Goal: Find specific page/section

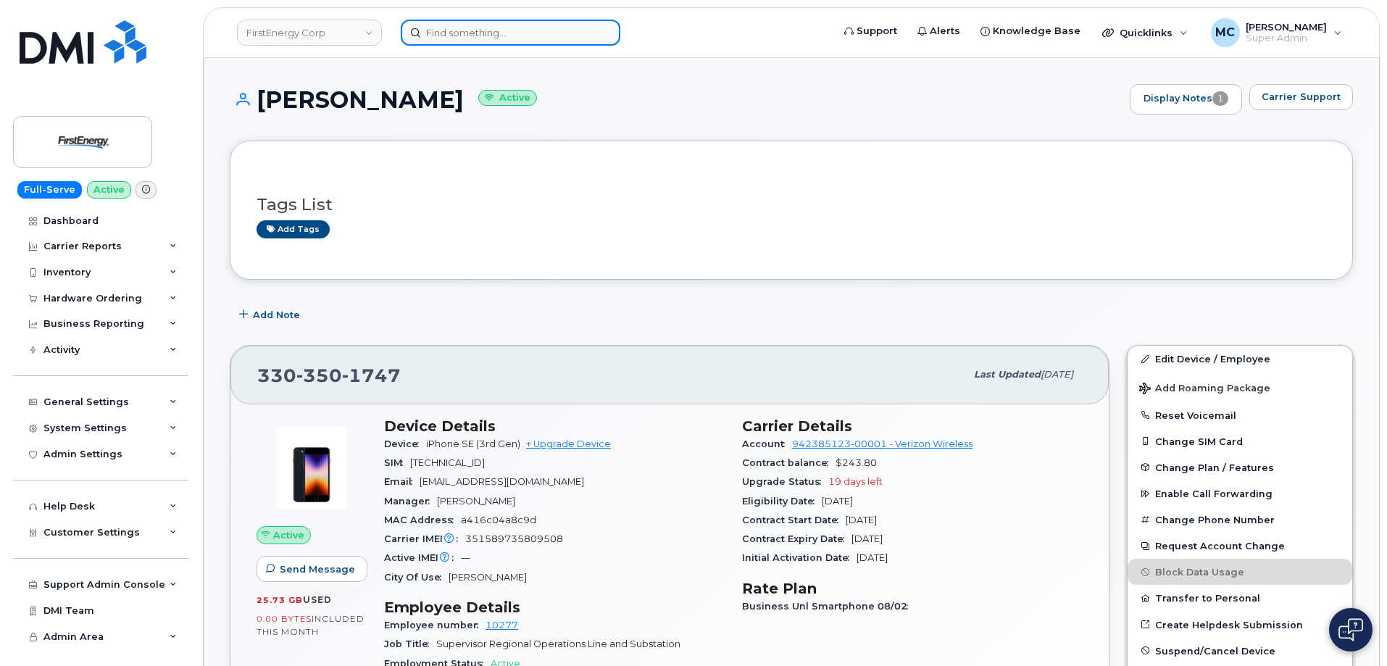
click at [569, 38] on input at bounding box center [511, 33] width 220 height 26
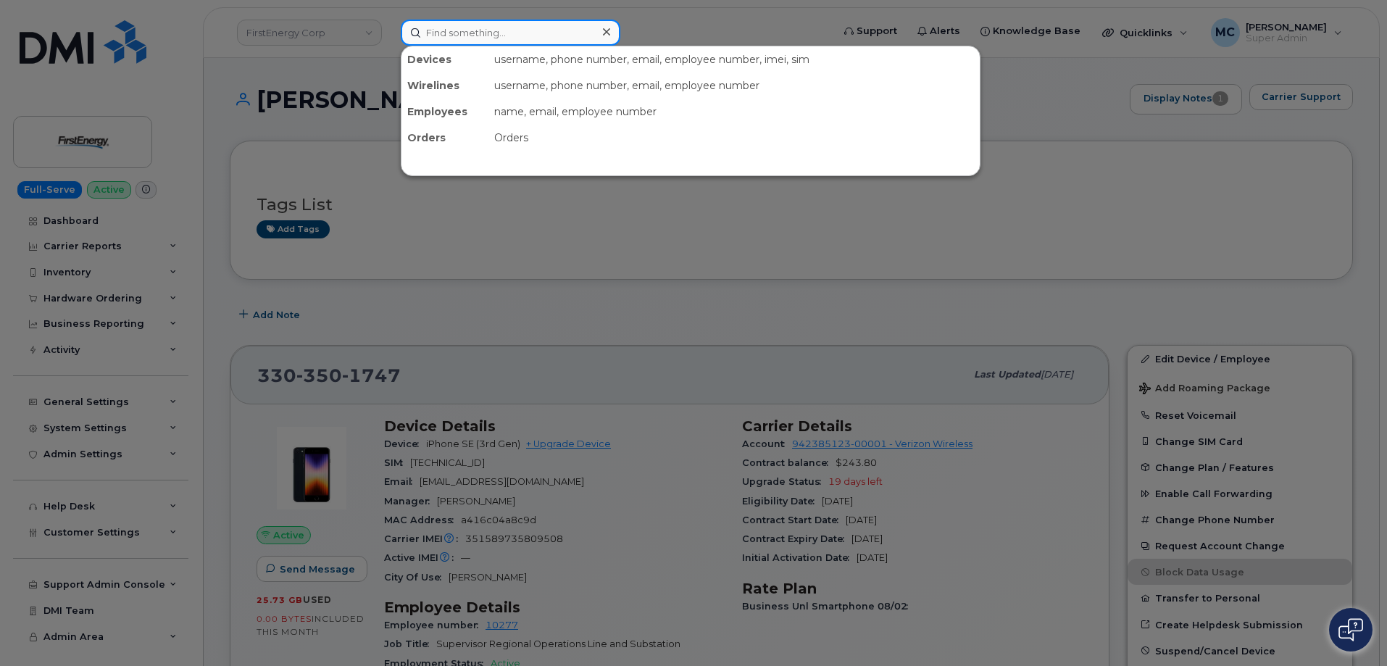
paste input "570-441-6469"
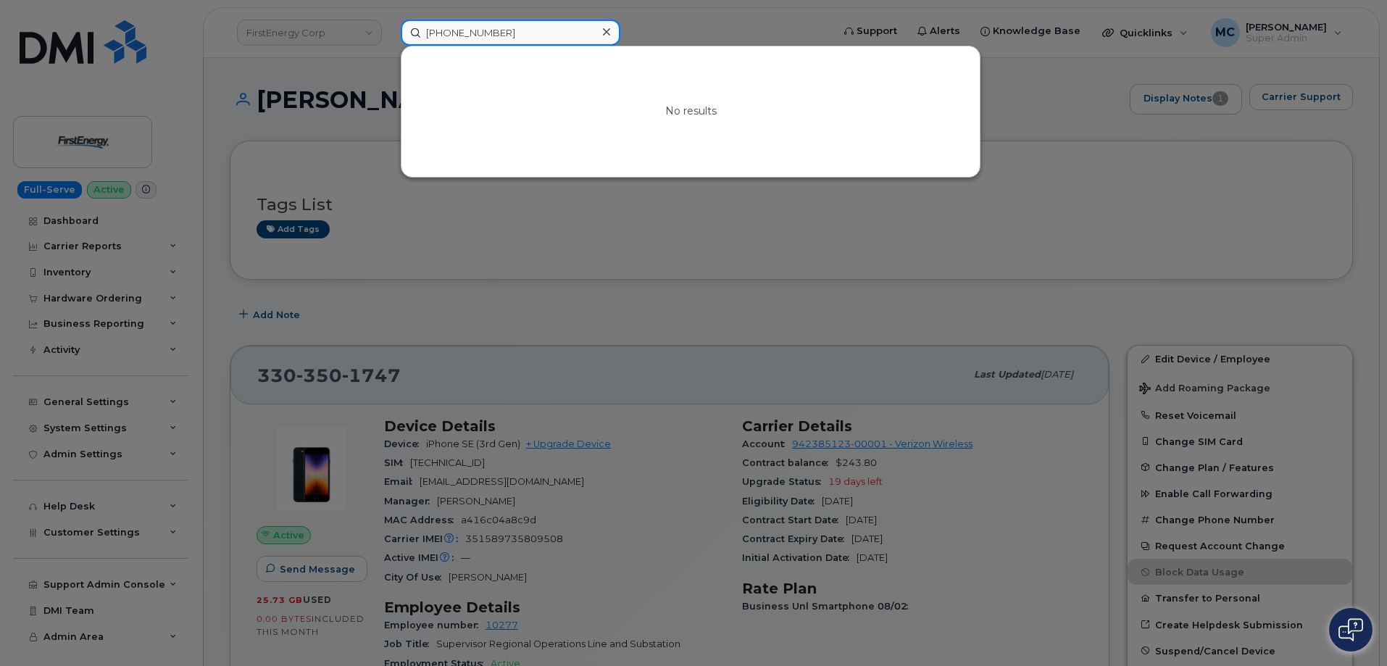
type input "570-441-6469"
click at [535, 35] on input "570-441-6469" at bounding box center [511, 33] width 220 height 26
click at [605, 30] on icon at bounding box center [606, 32] width 7 height 12
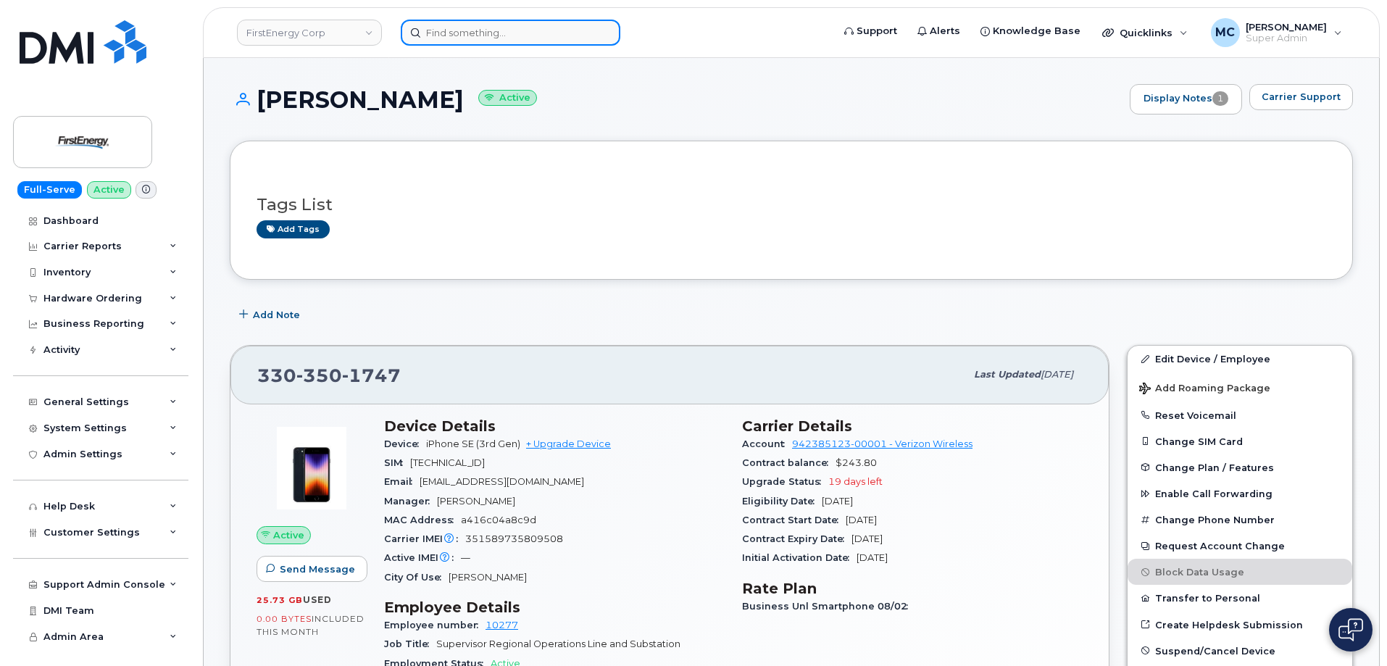
click at [580, 28] on input at bounding box center [511, 33] width 220 height 26
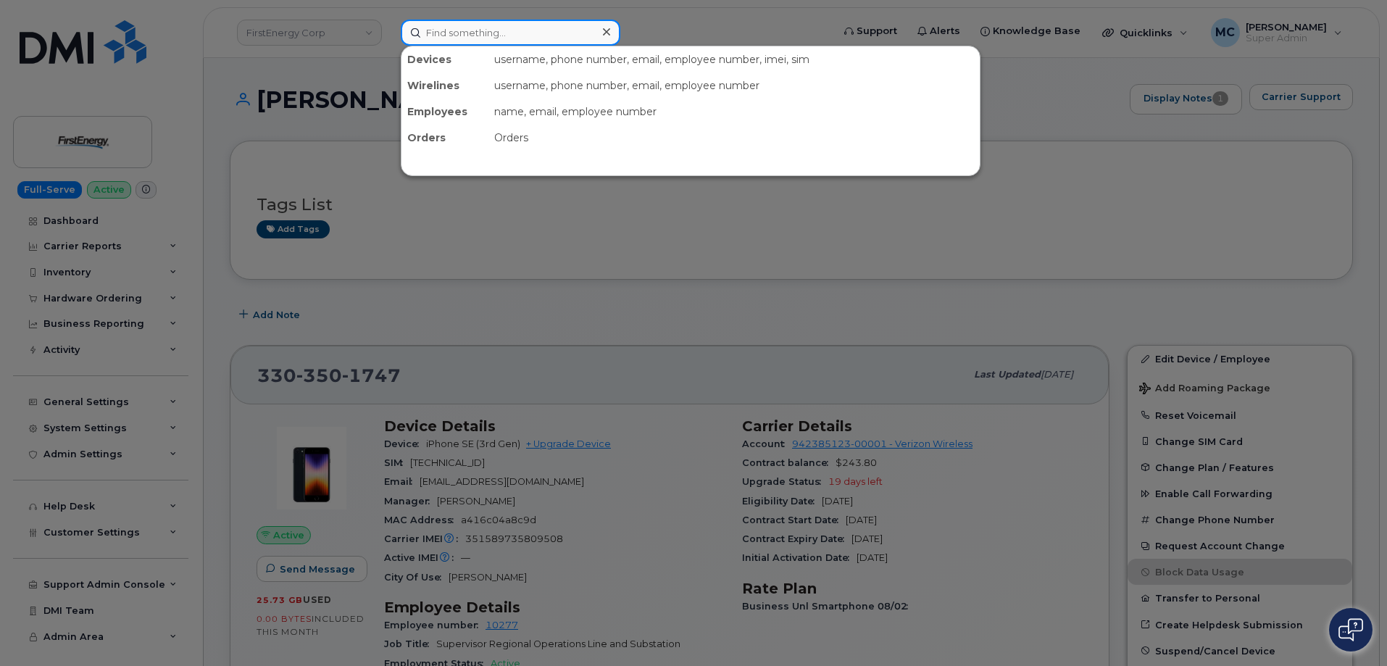
paste input "354916091650969"
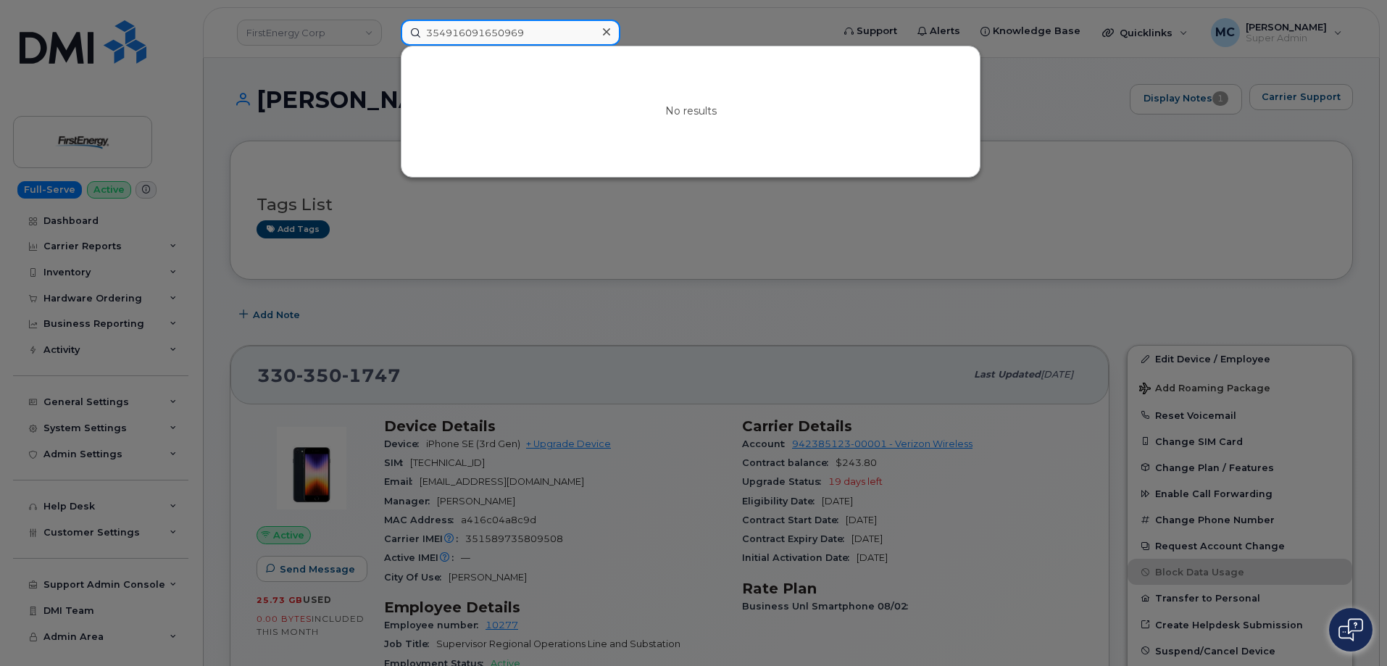
click at [543, 33] on input "354916091650969" at bounding box center [511, 33] width 220 height 26
paste input "814-873-0323"
type input "814-873-0323"
click at [228, 104] on div at bounding box center [693, 333] width 1387 height 666
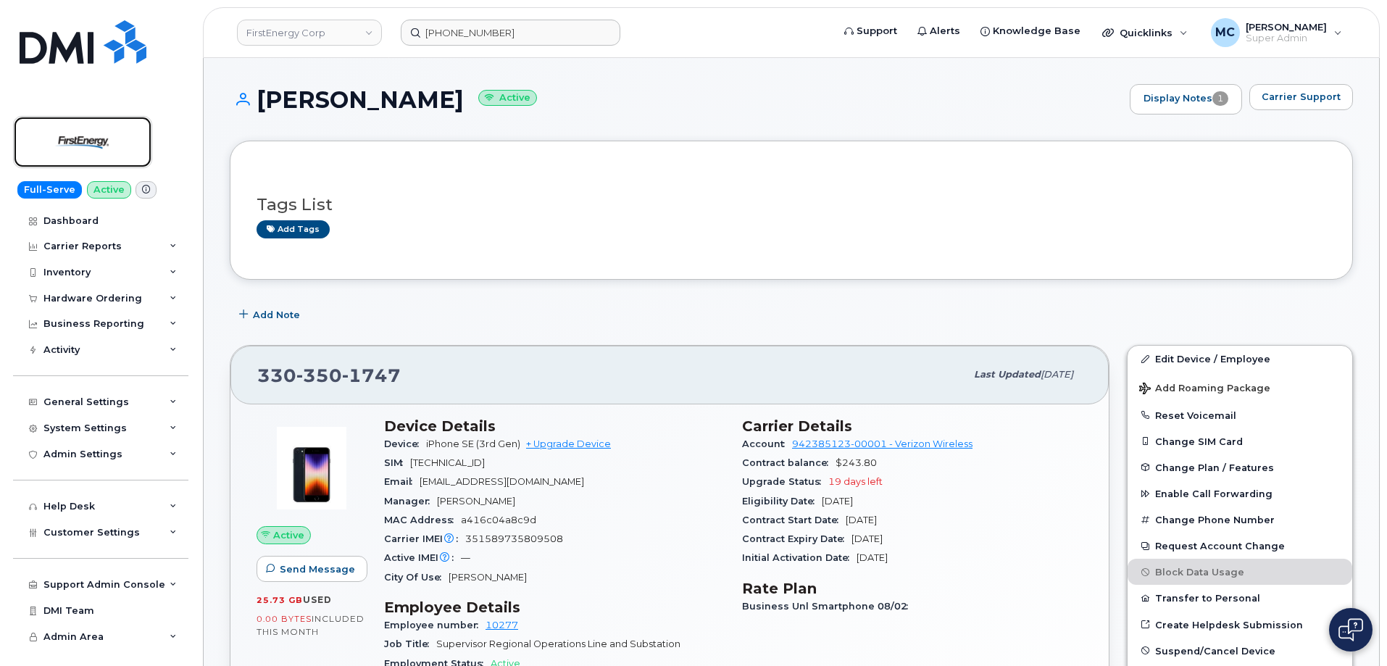
click at [127, 133] on img at bounding box center [83, 142] width 112 height 42
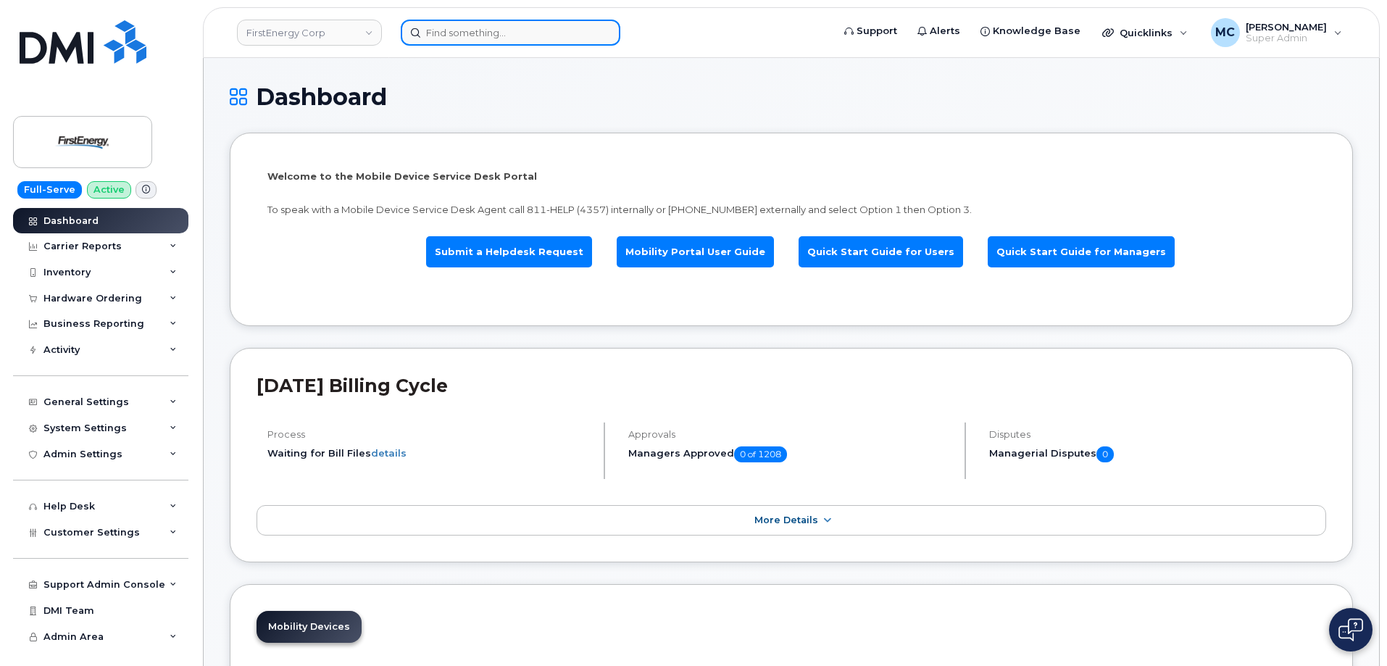
click at [498, 33] on input at bounding box center [511, 33] width 220 height 26
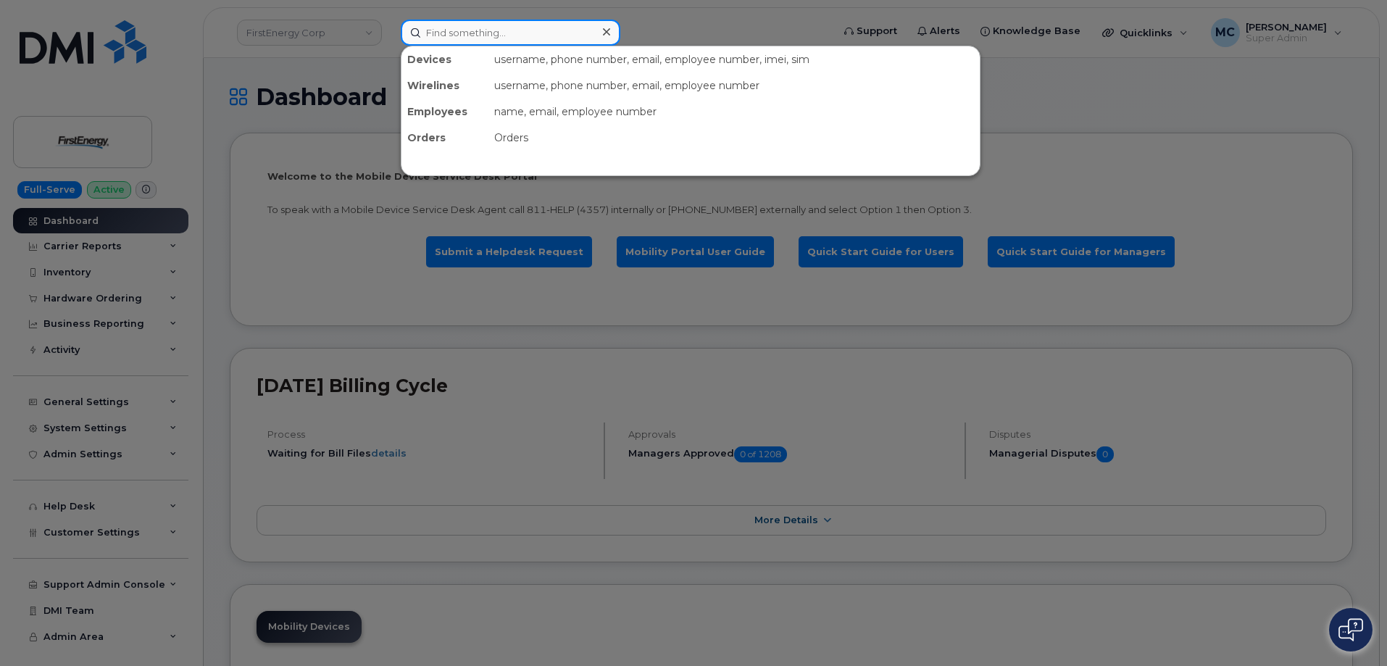
paste input "814-873-0323"
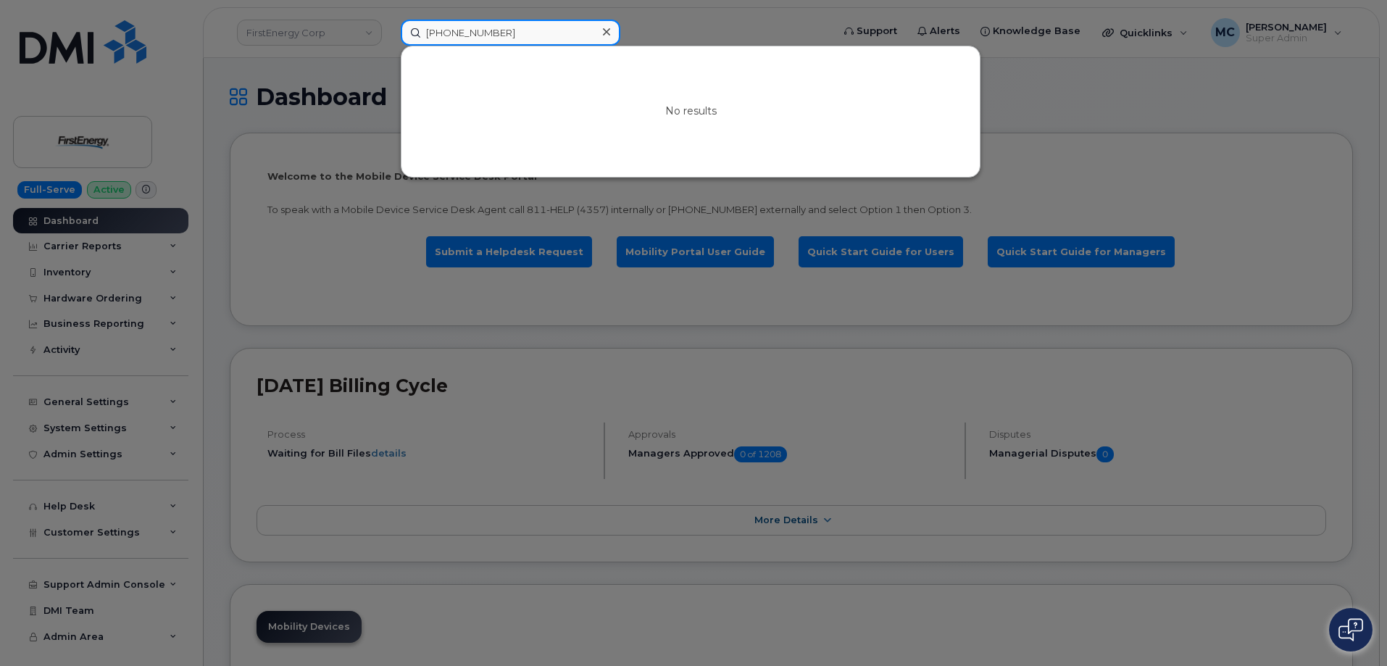
click at [524, 35] on input "[PHONE_NUMBER]" at bounding box center [511, 33] width 220 height 26
paste input "330-697-6732"
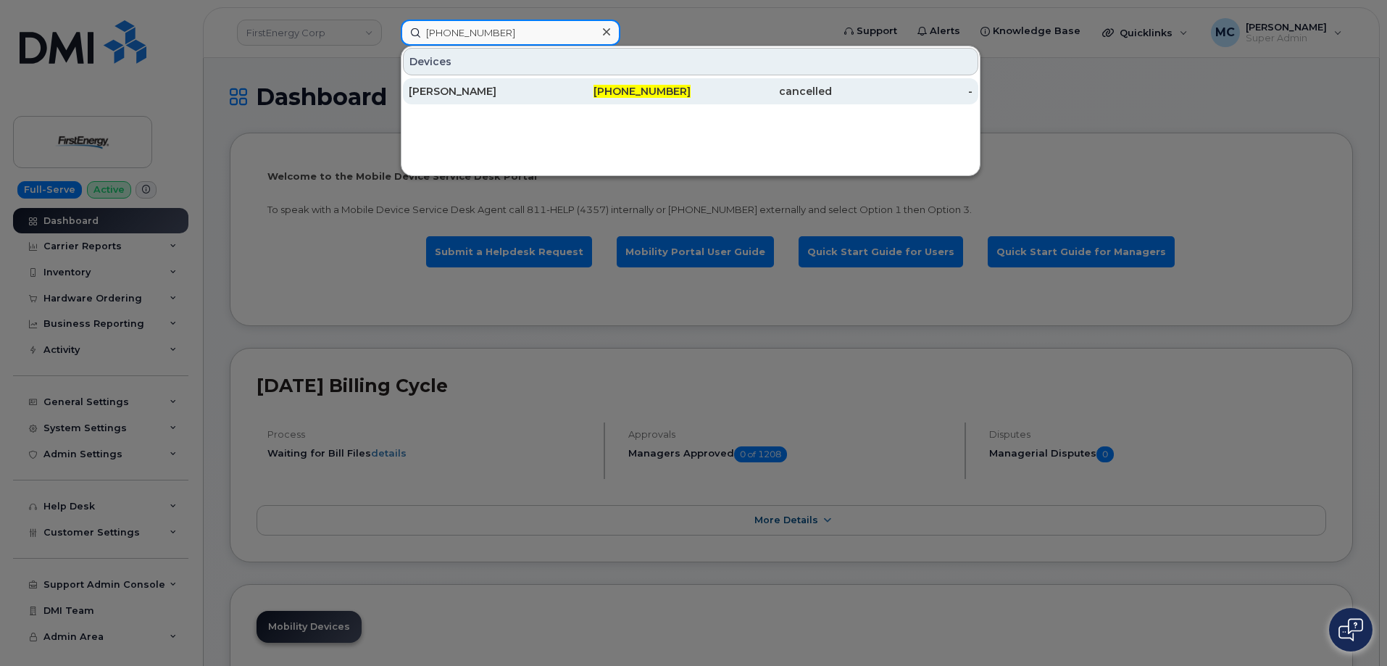
type input "330-697-6732"
click at [538, 92] on div "Roy C Bean" at bounding box center [479, 91] width 141 height 14
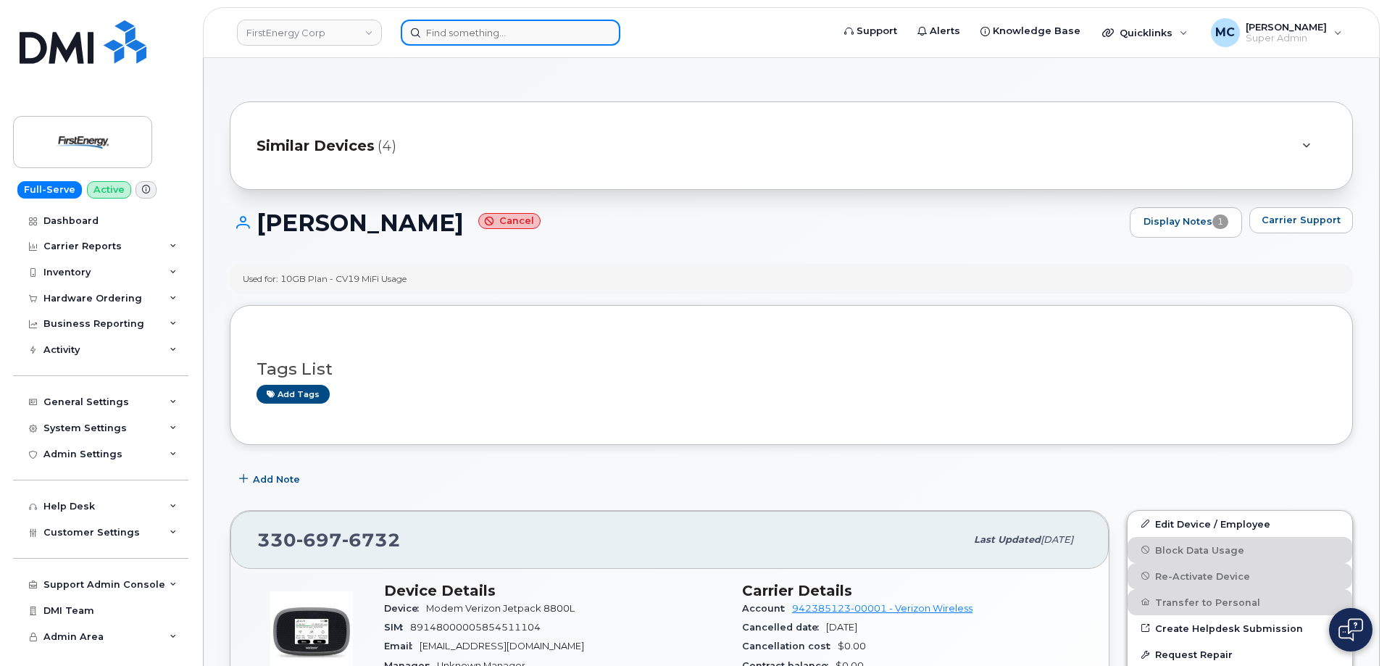
click at [522, 36] on input at bounding box center [511, 33] width 220 height 26
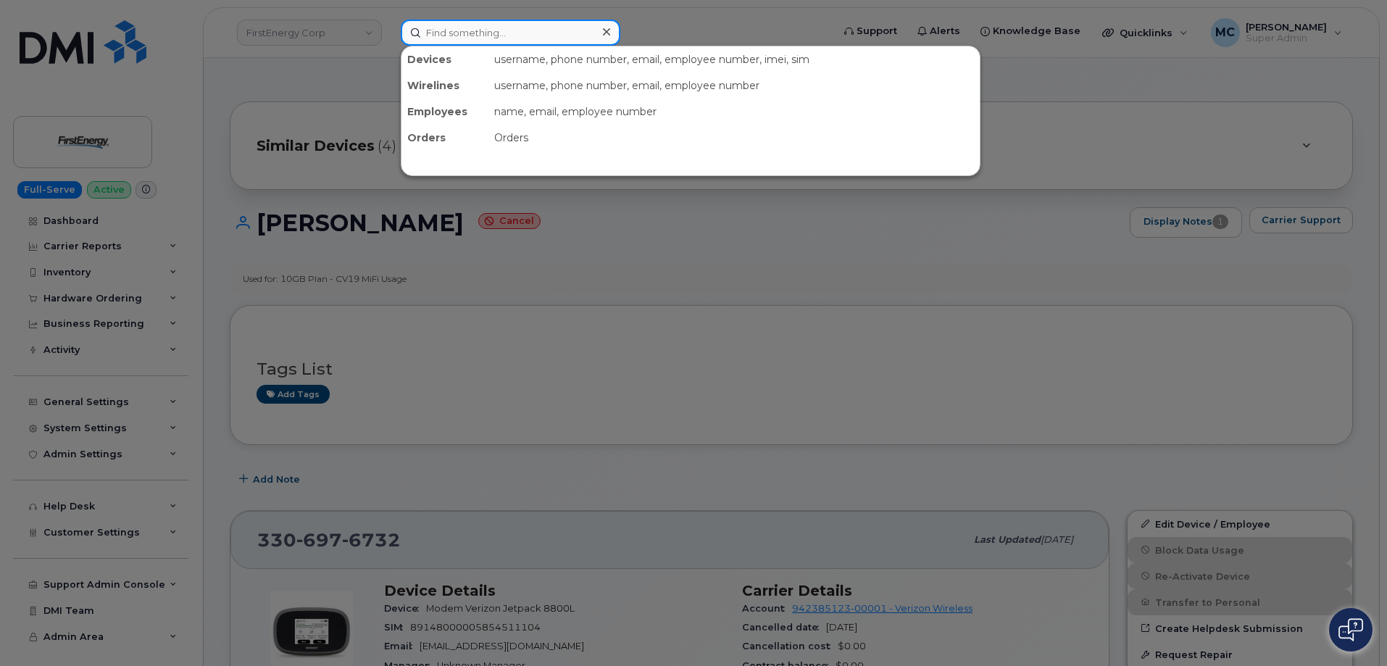
paste input "814-812-0373"
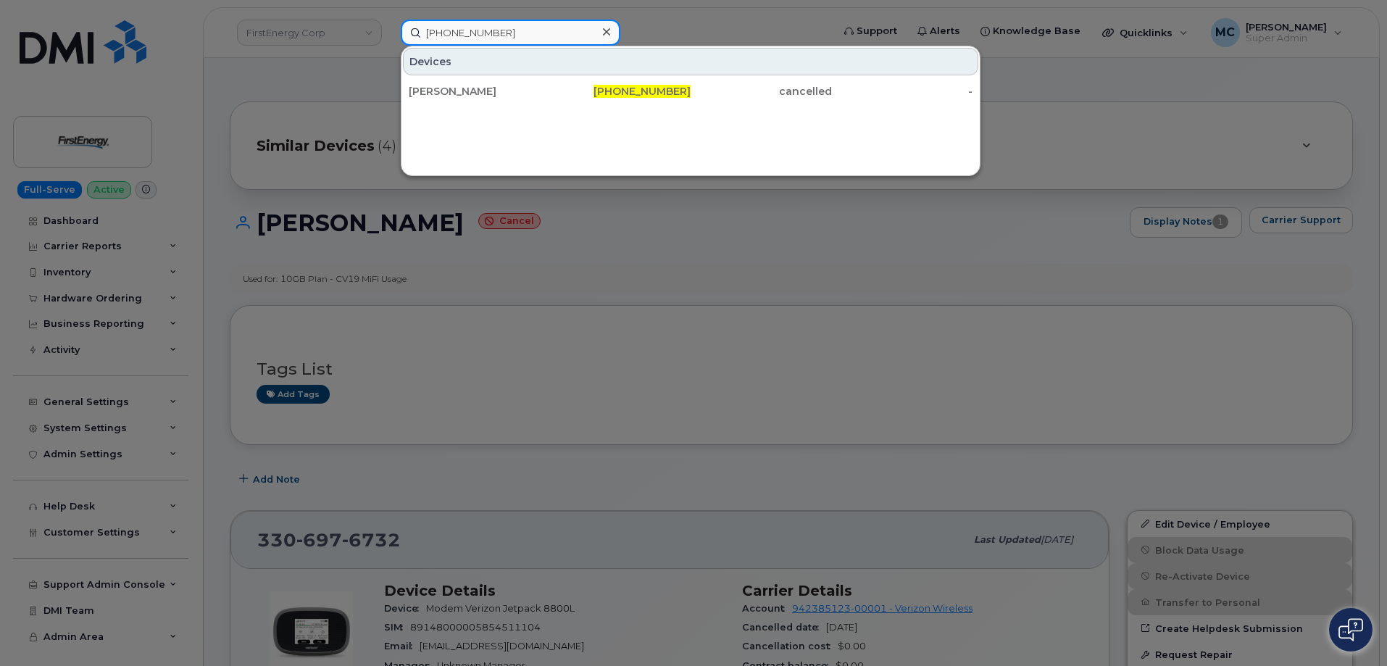
click at [571, 26] on input "814-812-0373" at bounding box center [511, 33] width 220 height 26
paste input "330-603-3771"
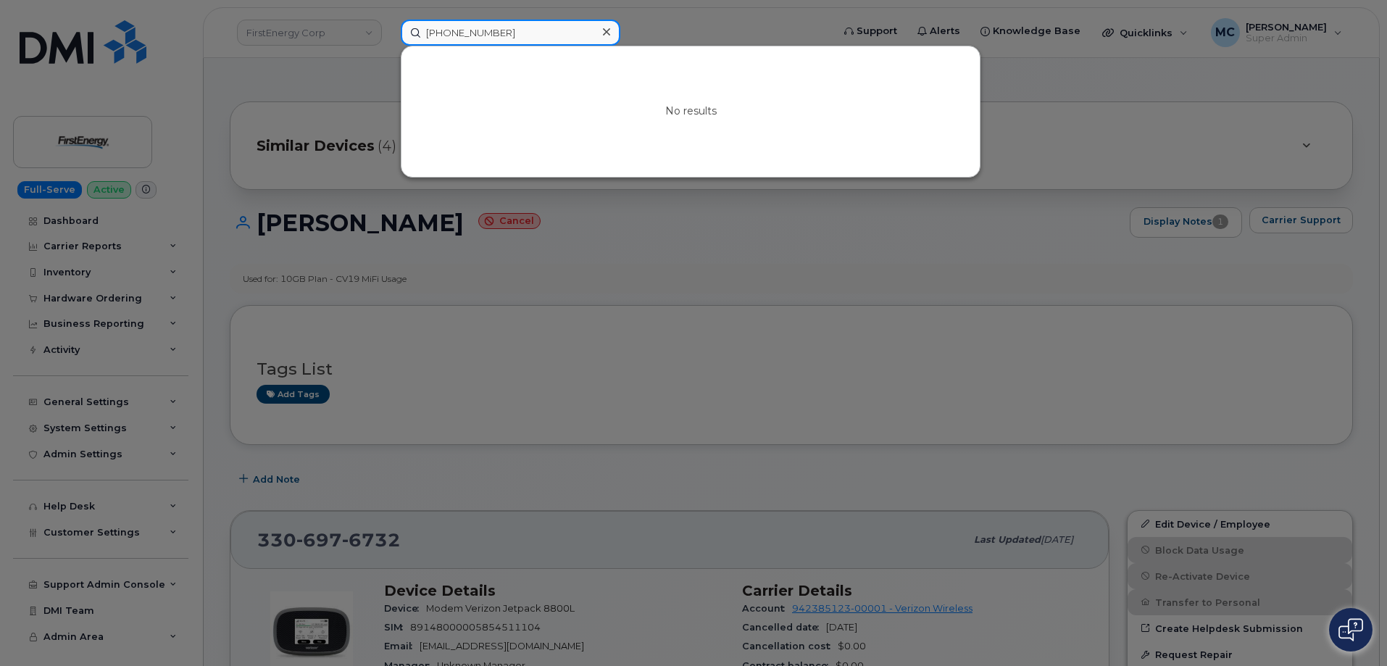
click at [569, 30] on input "330-603-3771" at bounding box center [511, 33] width 220 height 26
paste input "814-656-8417"
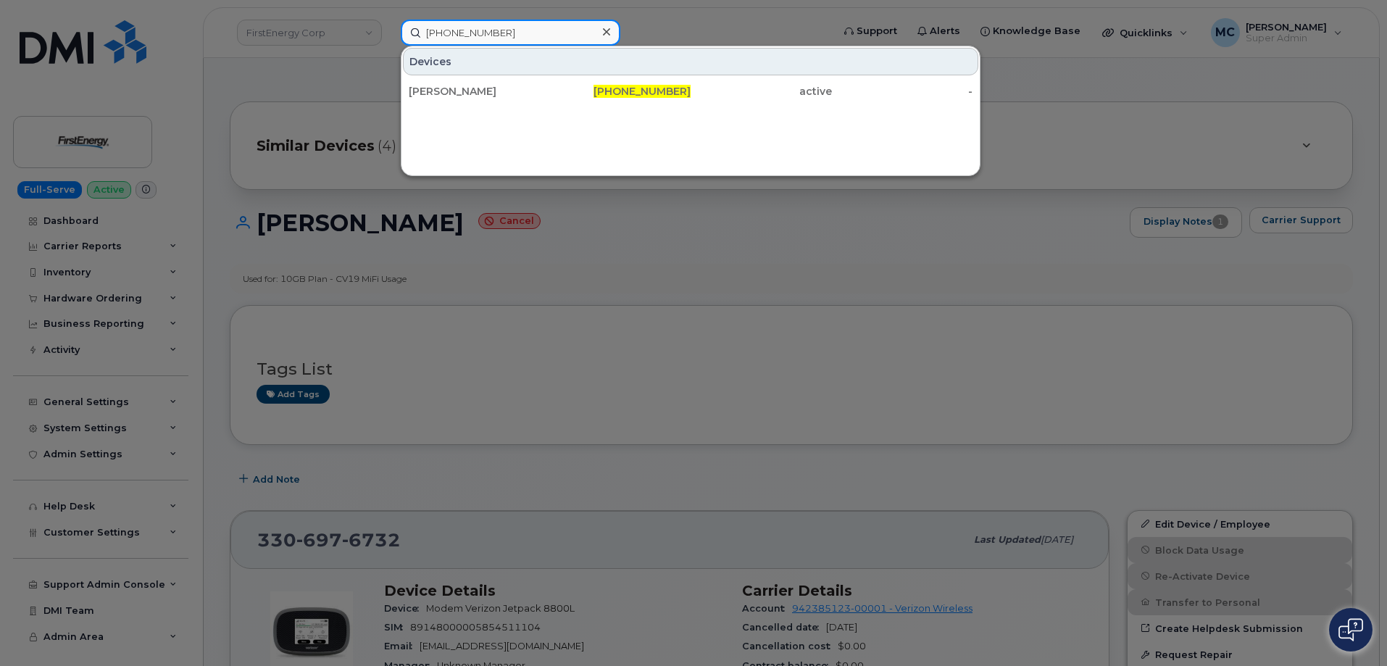
click at [569, 31] on input "814-656-8417" at bounding box center [511, 33] width 220 height 26
paste input "724-562-9954"
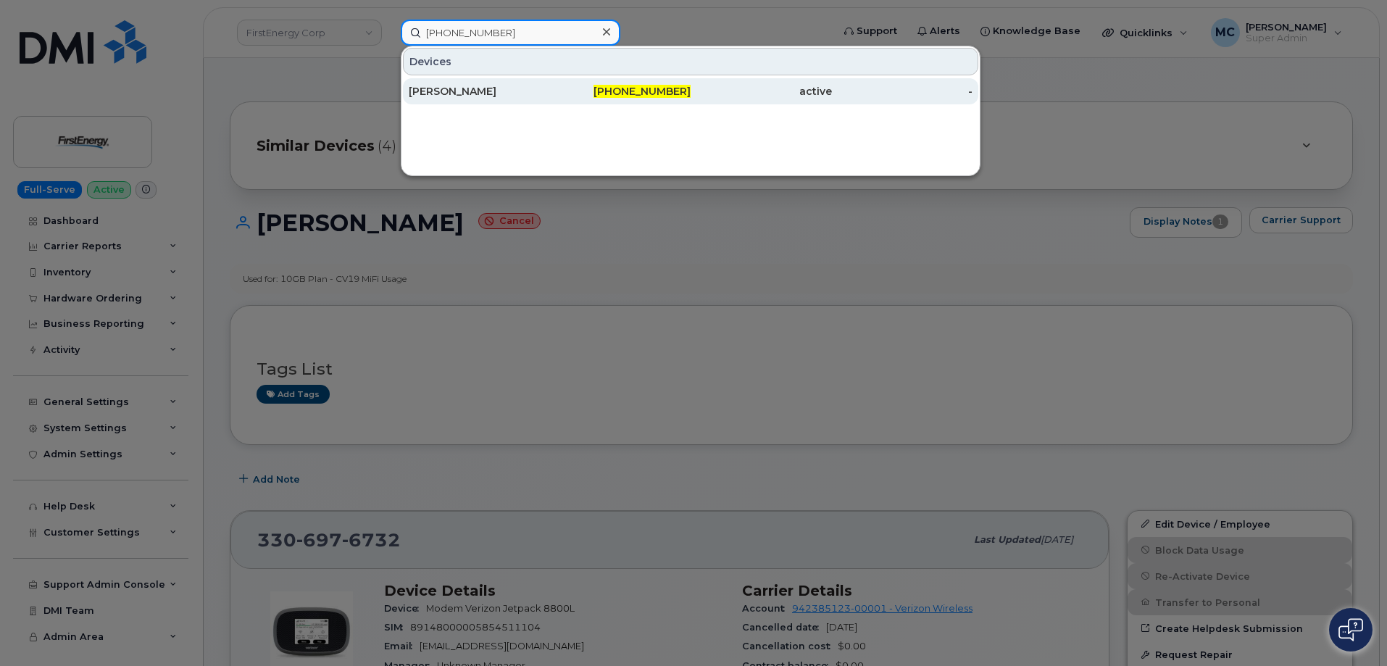
type input "724-562-9954"
click at [616, 91] on span "724-562-9954" at bounding box center [641, 91] width 97 height 13
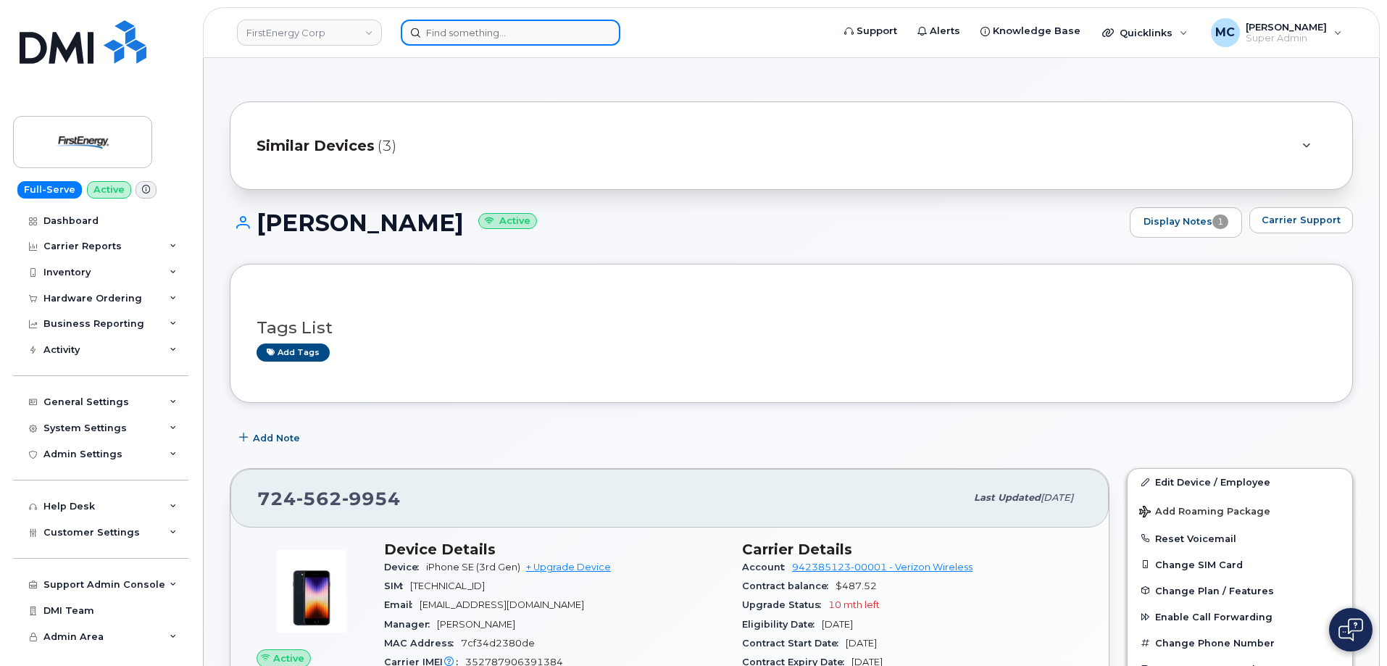
click at [577, 38] on input at bounding box center [511, 33] width 220 height 26
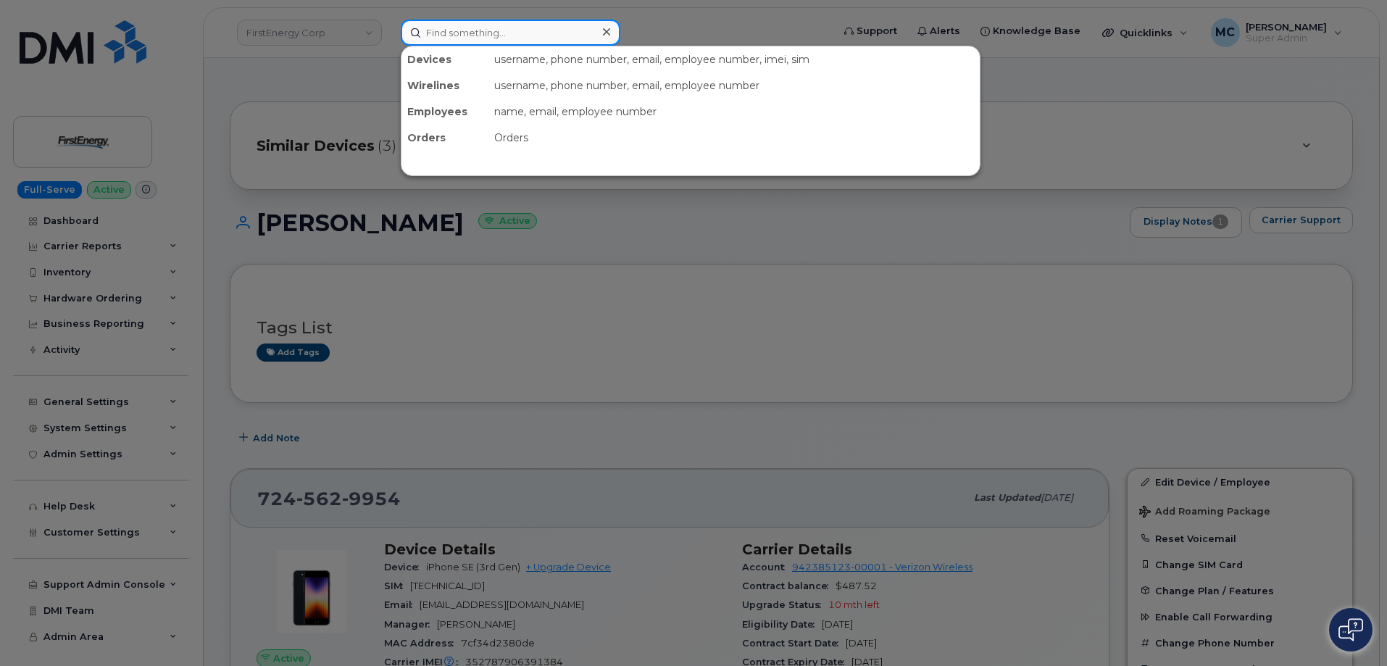
paste input "908-692-9682"
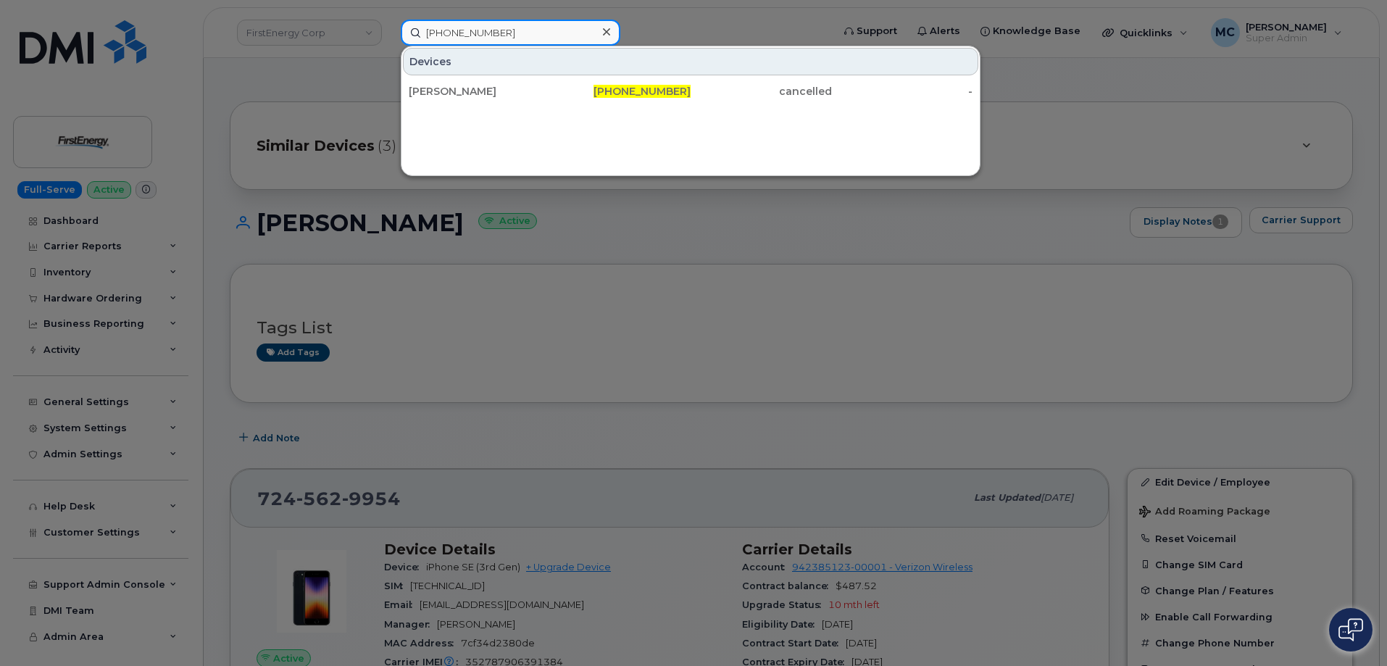
click at [548, 33] on input "908-692-9682" at bounding box center [511, 33] width 220 height 26
paste input "814-746-1154"
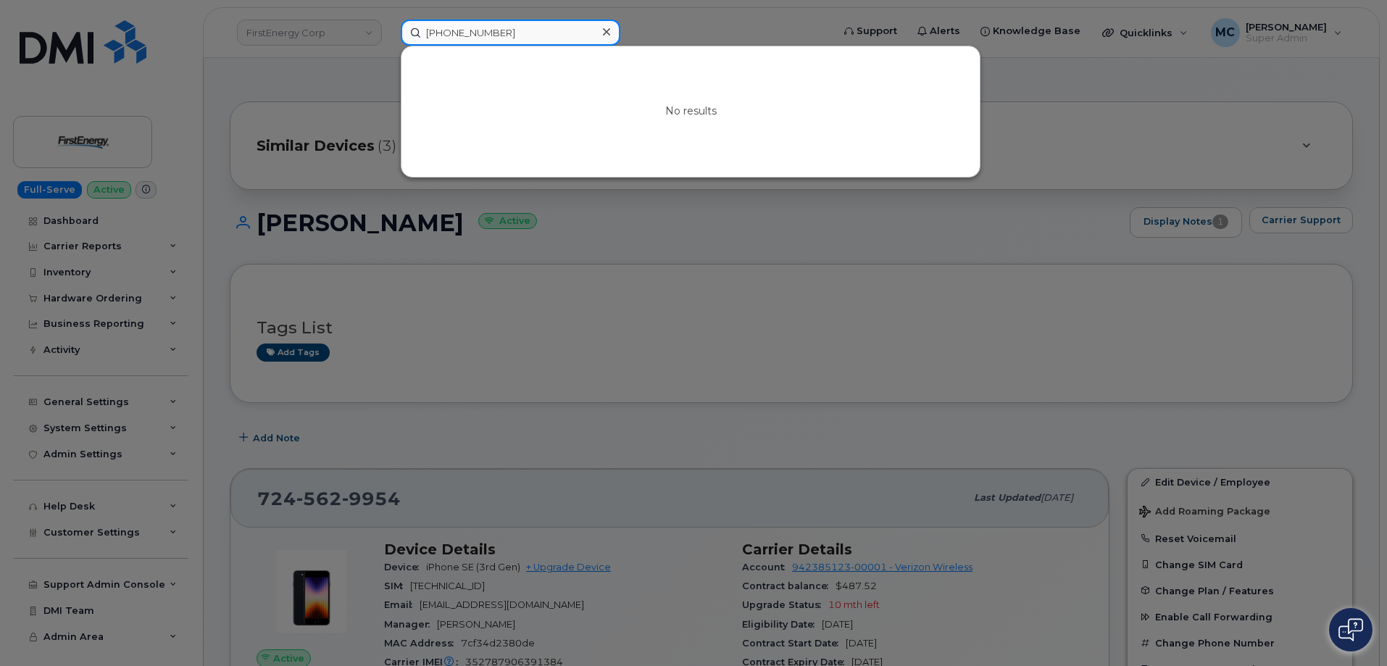
click at [565, 26] on input "814-746-1154" at bounding box center [511, 33] width 220 height 26
paste input "270-6599"
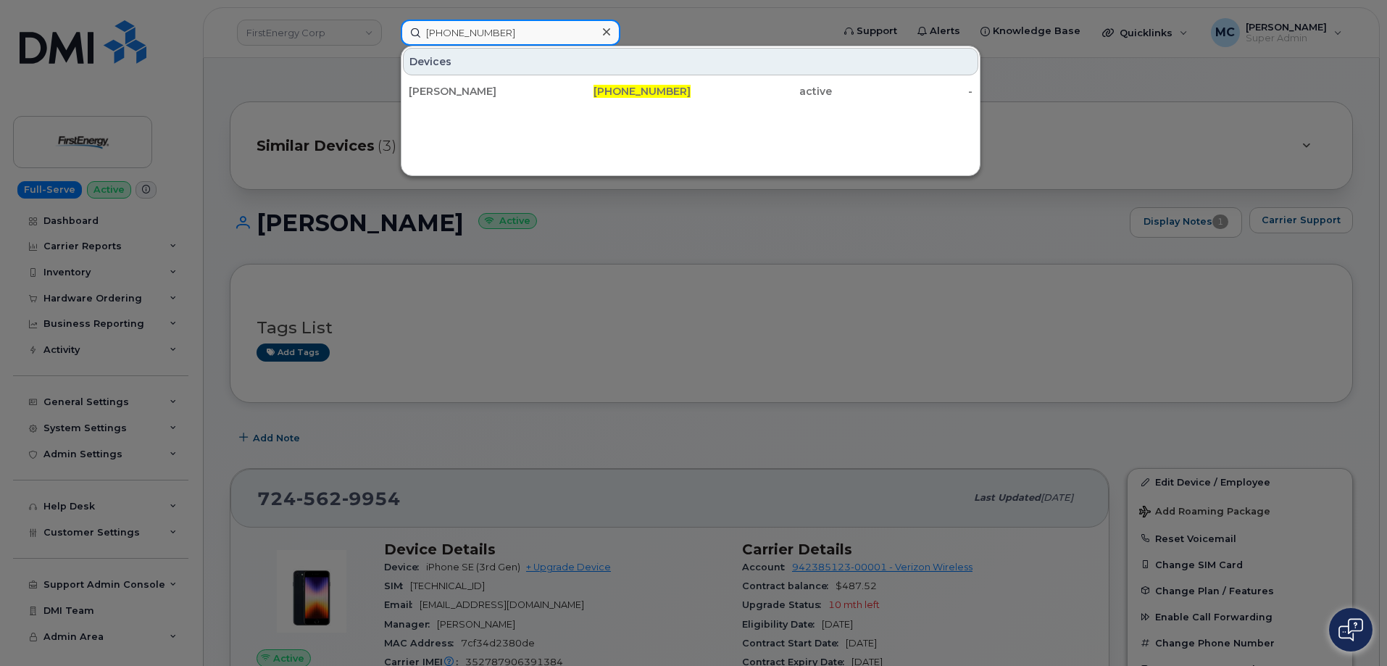
type input "814-270-6599"
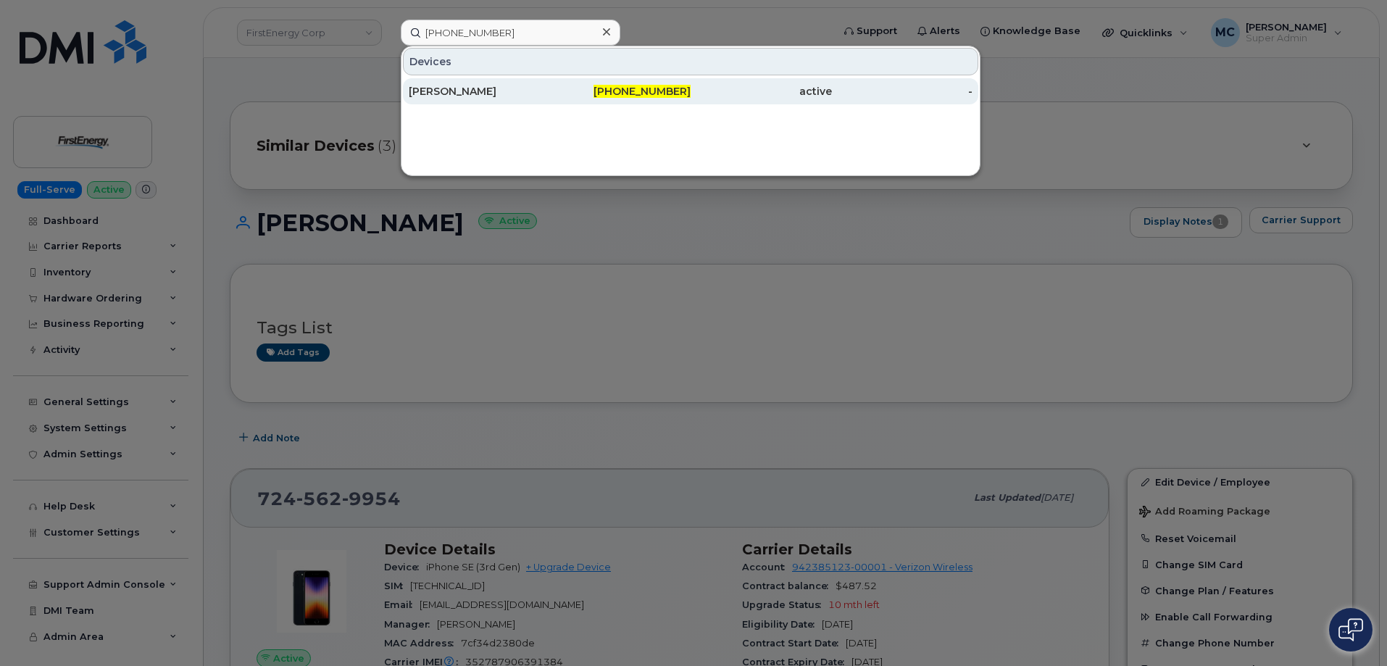
click at [661, 93] on span "814-270-6599" at bounding box center [641, 91] width 97 height 13
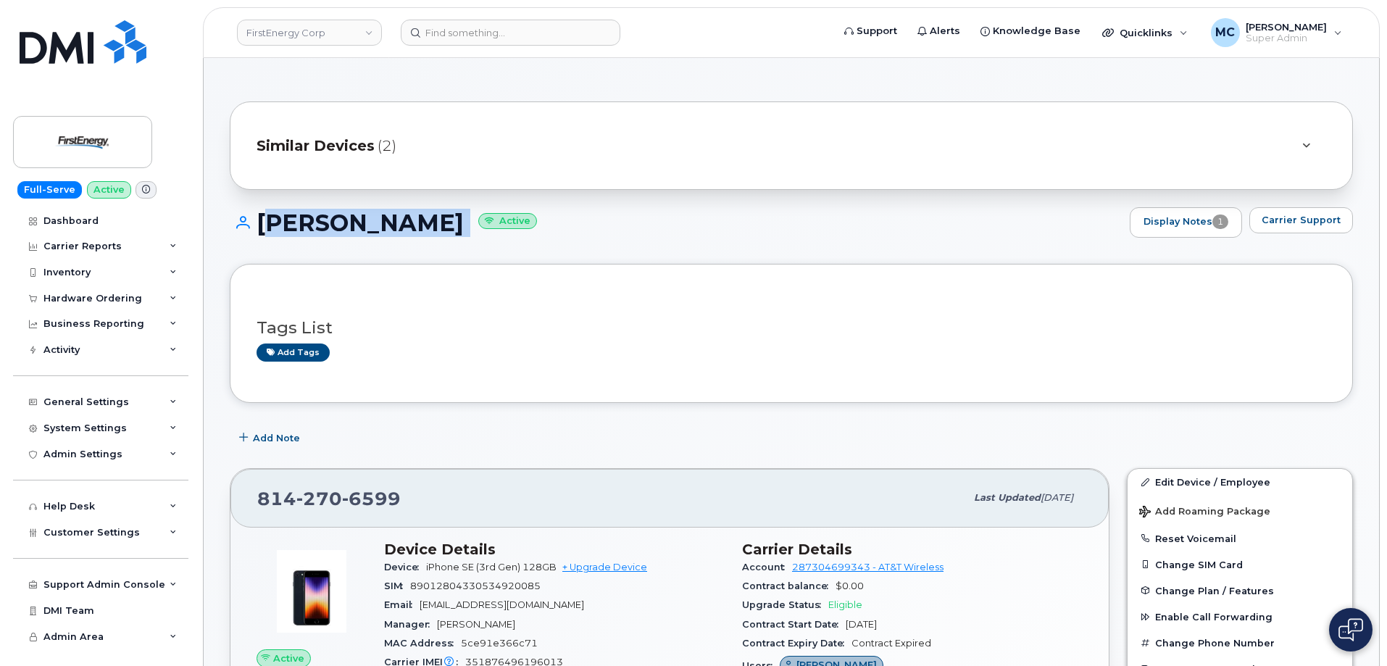
drag, startPoint x: 257, startPoint y: 224, endPoint x: 567, endPoint y: 225, distance: 309.4
click at [567, 225] on h1 "[PERSON_NAME] Active" at bounding box center [676, 222] width 893 height 25
copy h1 "[PERSON_NAME]"
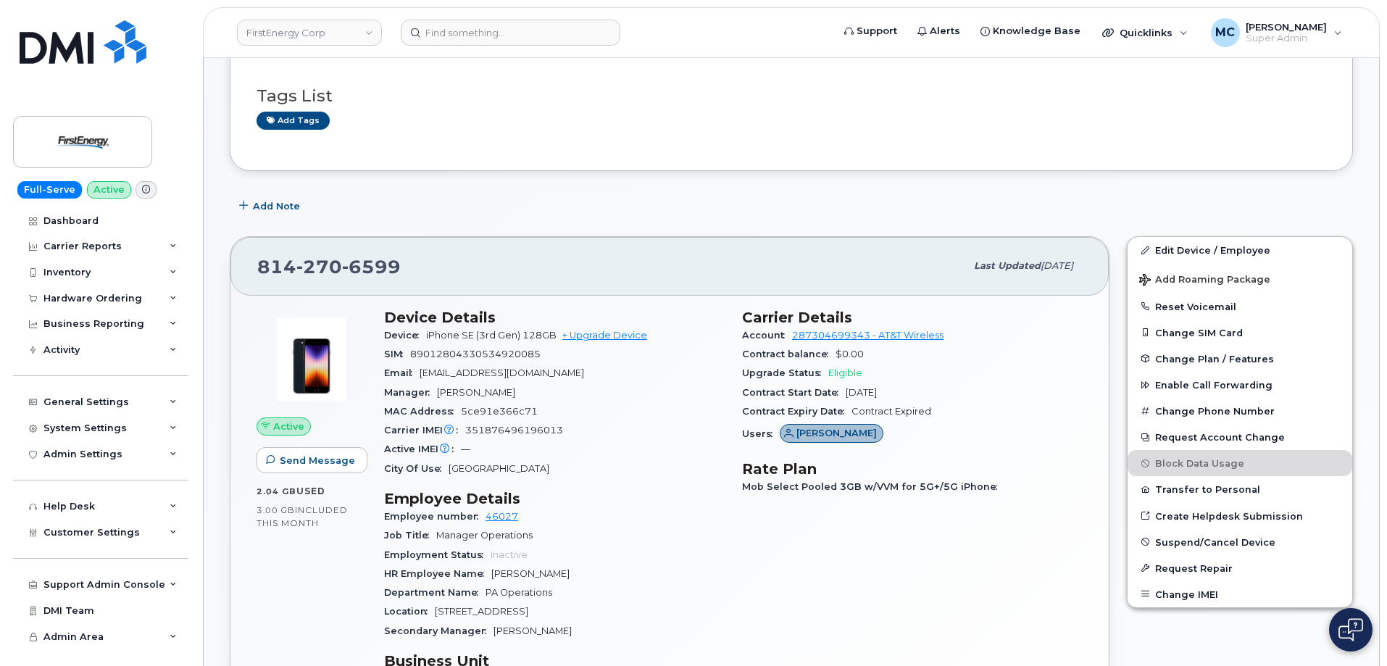
scroll to position [235, 0]
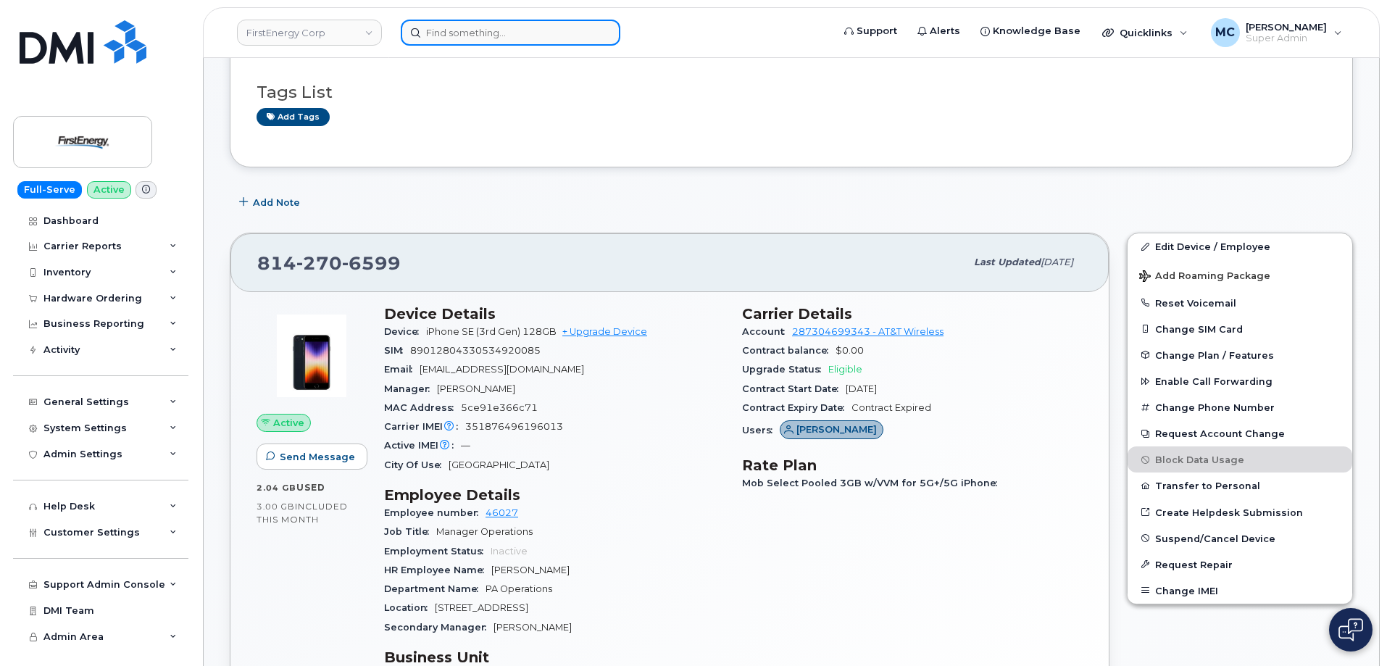
click at [485, 37] on input at bounding box center [511, 33] width 220 height 26
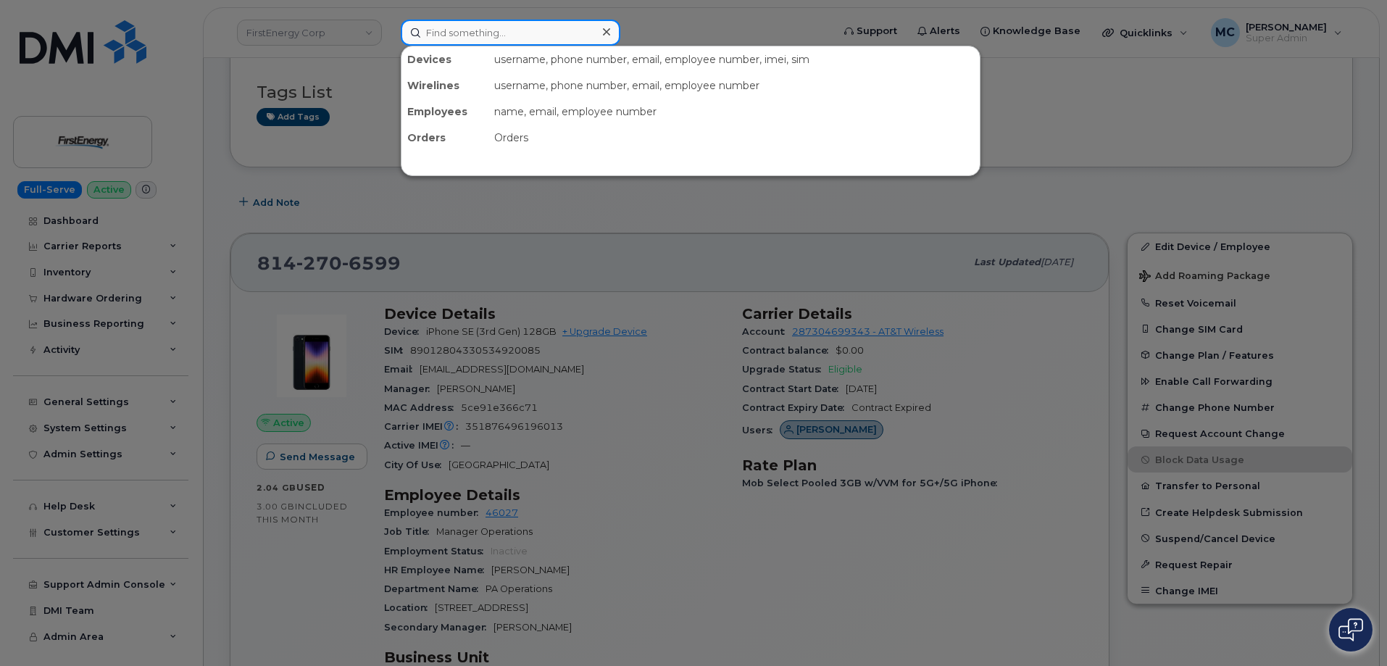
paste input "724-562-9954"
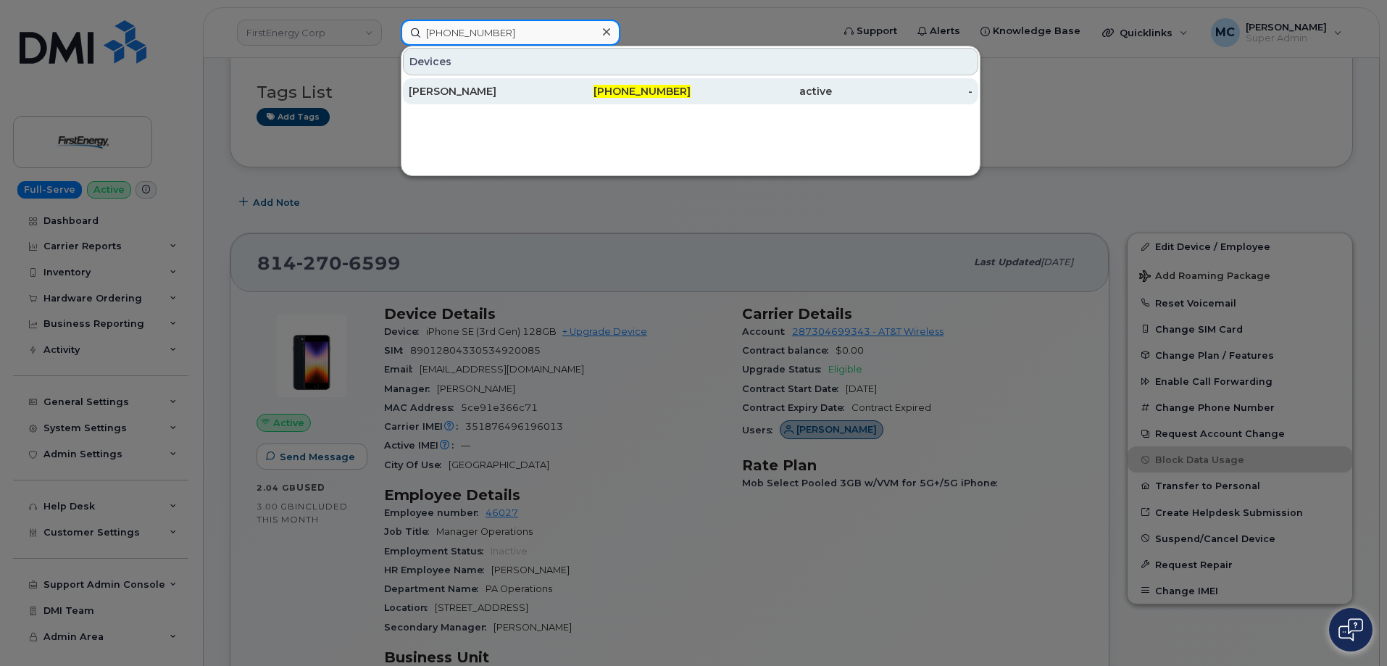
type input "724-562-9954"
click at [594, 93] on div "724-562-9954" at bounding box center [620, 91] width 141 height 14
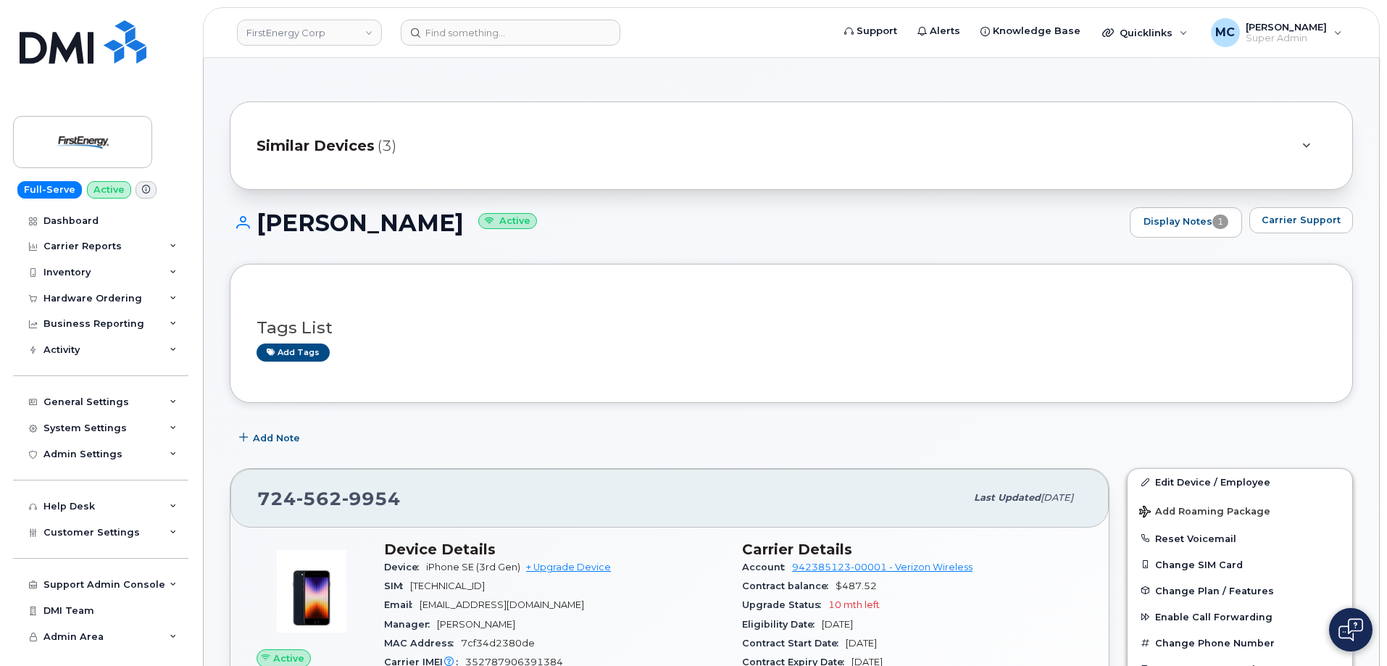
drag, startPoint x: 257, startPoint y: 217, endPoint x: 506, endPoint y: 212, distance: 249.3
click at [506, 212] on h1 "[PERSON_NAME] Active" at bounding box center [676, 222] width 893 height 25
copy h1 "[PERSON_NAME]"
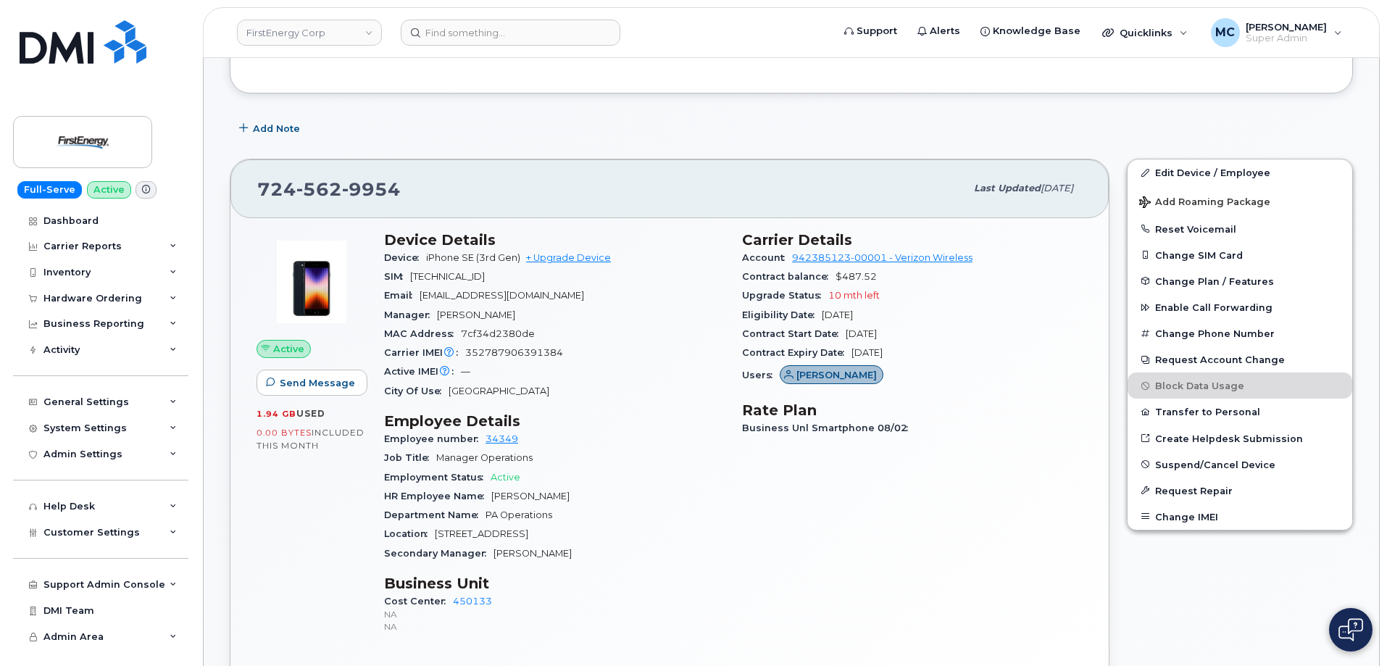
scroll to position [348, 0]
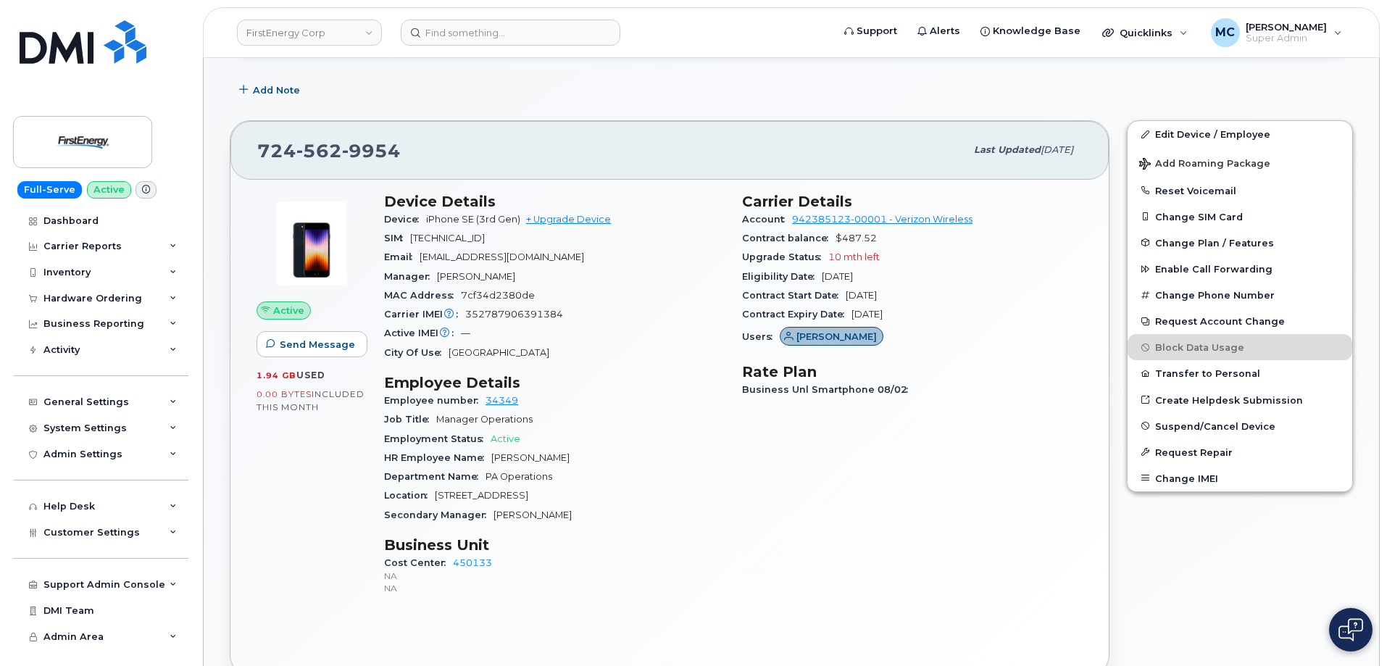
click at [696, 519] on div "Secondary Manager [PERSON_NAME]" at bounding box center [554, 515] width 341 height 19
